Goal: Task Accomplishment & Management: Manage account settings

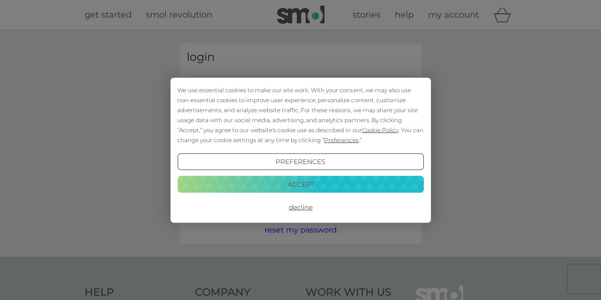
click at [348, 183] on button "Accept" at bounding box center [300, 184] width 246 height 17
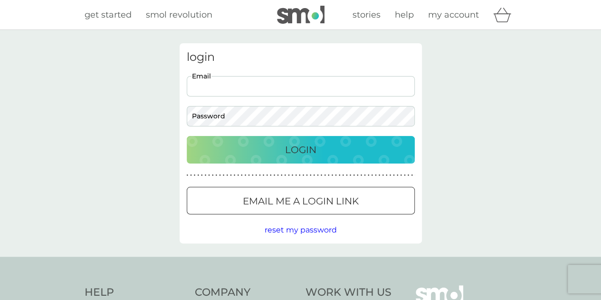
click at [241, 89] on input "Email" at bounding box center [301, 86] width 228 height 20
type input "[EMAIL_ADDRESS][DOMAIN_NAME]"
click at [187, 136] on button "Login" at bounding box center [301, 150] width 228 height 28
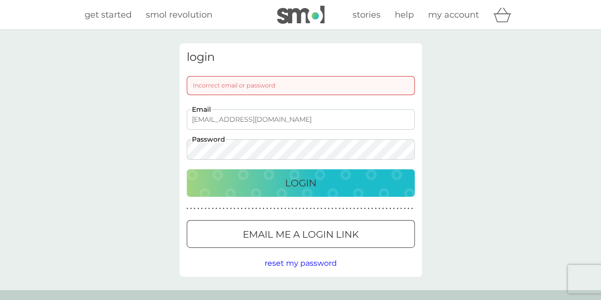
click at [309, 261] on span "reset my password" at bounding box center [301, 263] width 72 height 9
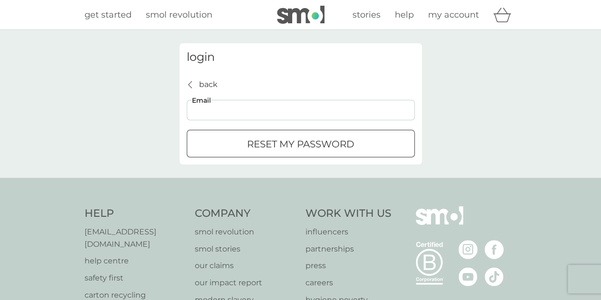
click at [279, 109] on input "Email" at bounding box center [301, 110] width 228 height 20
type input "[EMAIL_ADDRESS][DOMAIN_NAME]"
click at [282, 138] on p "reset my password" at bounding box center [300, 143] width 107 height 15
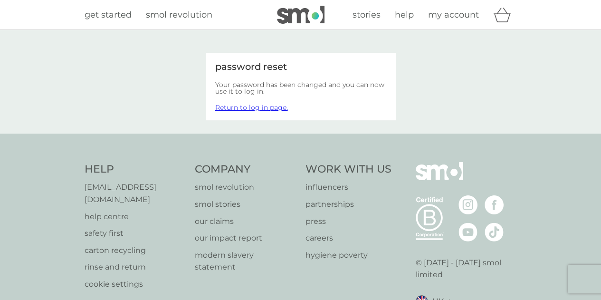
click at [260, 107] on link "Return to log in page." at bounding box center [251, 107] width 73 height 9
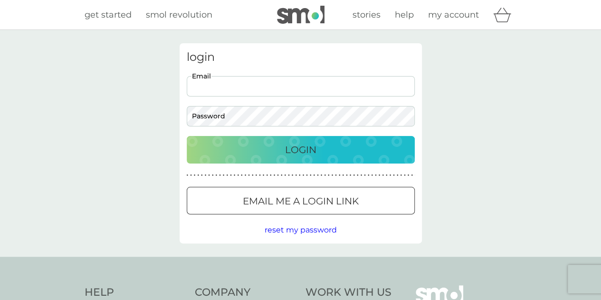
click at [252, 86] on input "Email" at bounding box center [301, 86] width 228 height 20
type input "[EMAIL_ADDRESS][DOMAIN_NAME]"
click at [187, 136] on button "Login" at bounding box center [301, 150] width 228 height 28
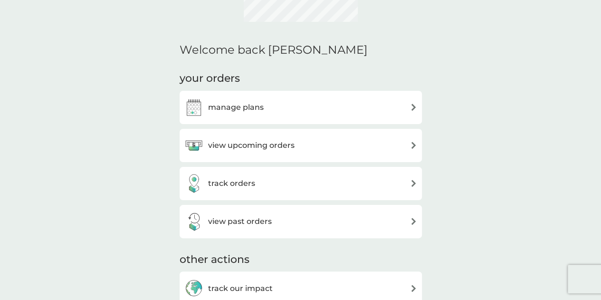
click at [429, 108] on div "Welcome back [PERSON_NAME] your orders manage plans view upcoming orders track …" at bounding box center [300, 244] width 601 height 715
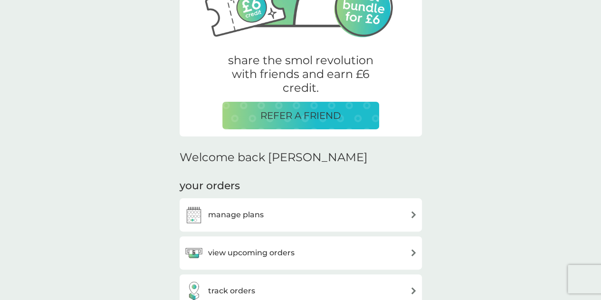
scroll to position [107, 0]
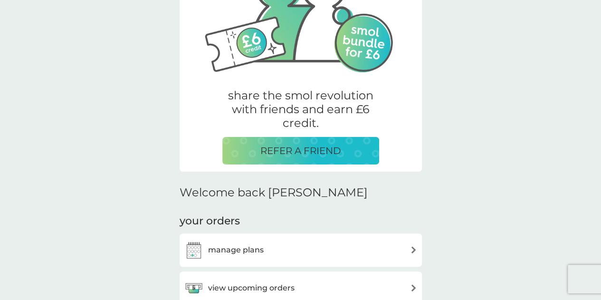
click at [415, 246] on img at bounding box center [413, 249] width 7 height 7
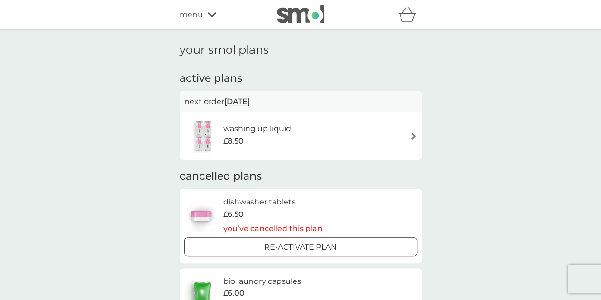
click at [247, 117] on div "washing up liquid £8.50" at bounding box center [301, 136] width 242 height 48
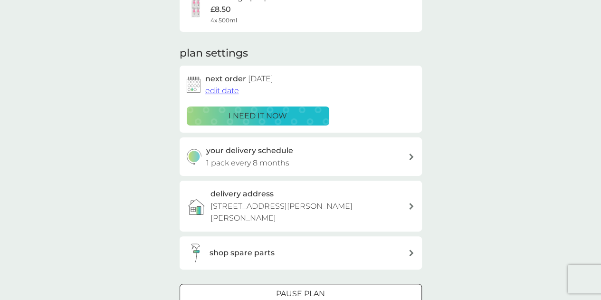
scroll to position [190, 0]
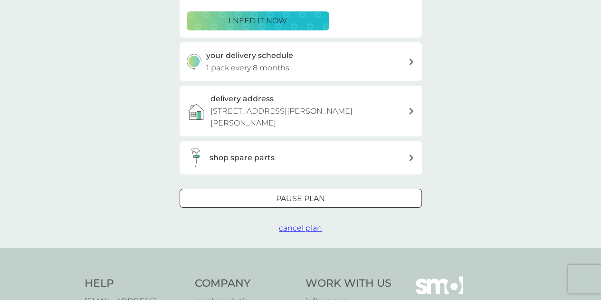
click at [308, 223] on span "cancel plan" at bounding box center [300, 227] width 43 height 9
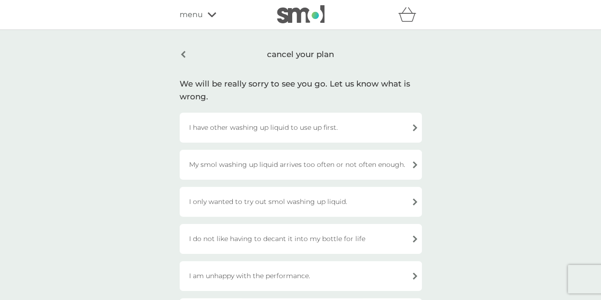
click at [410, 123] on div "I have other washing up liquid to use up first." at bounding box center [301, 128] width 242 height 30
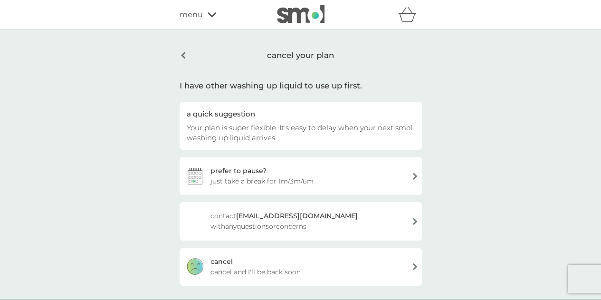
scroll to position [48, 0]
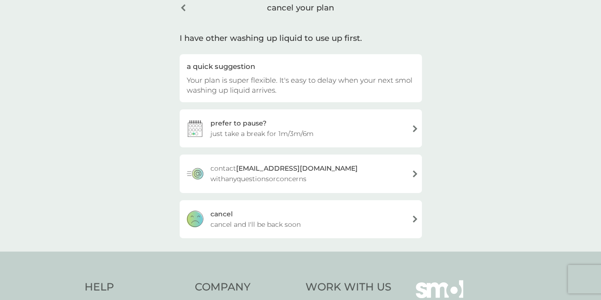
click at [231, 218] on div "cancel" at bounding box center [222, 214] width 22 height 10
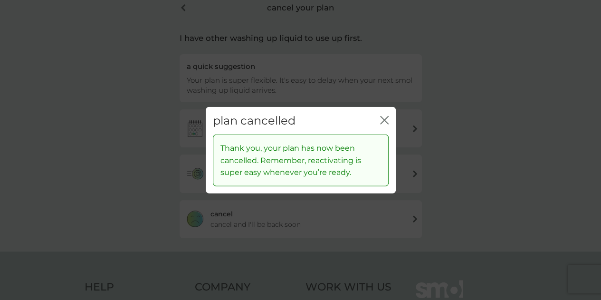
click at [385, 117] on icon "close" at bounding box center [384, 119] width 9 height 9
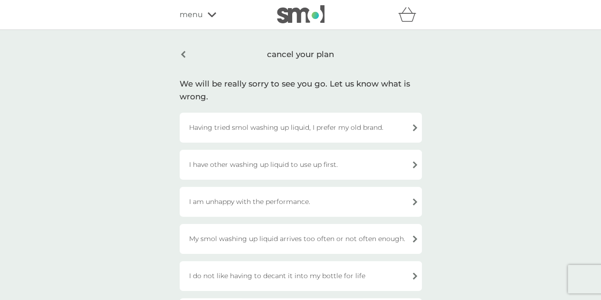
scroll to position [48, 0]
